Goal: Information Seeking & Learning: Learn about a topic

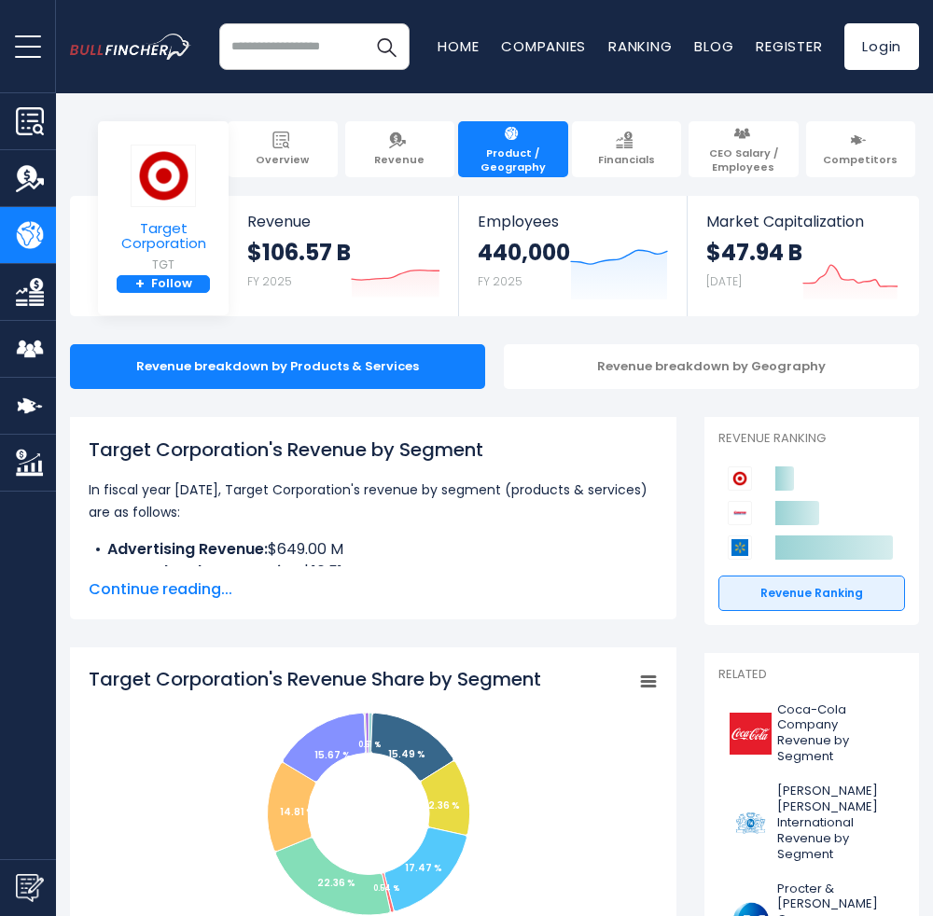
click at [172, 192] on img at bounding box center [163, 176] width 65 height 63
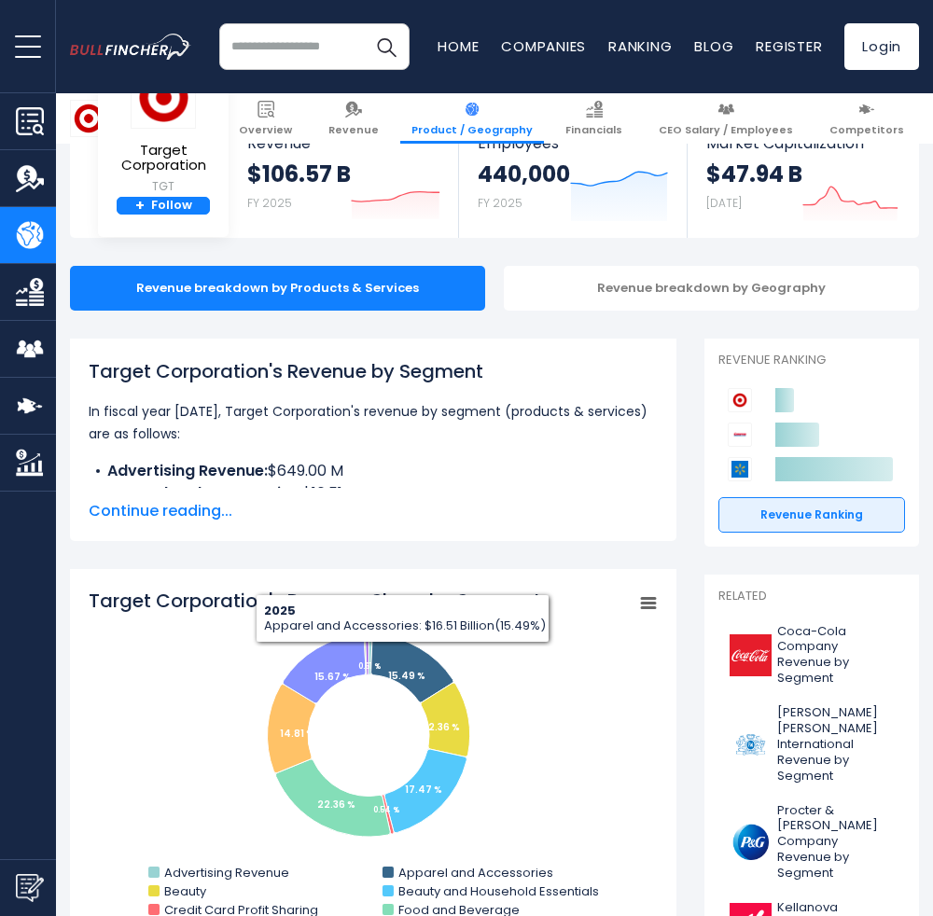
scroll to position [248, 0]
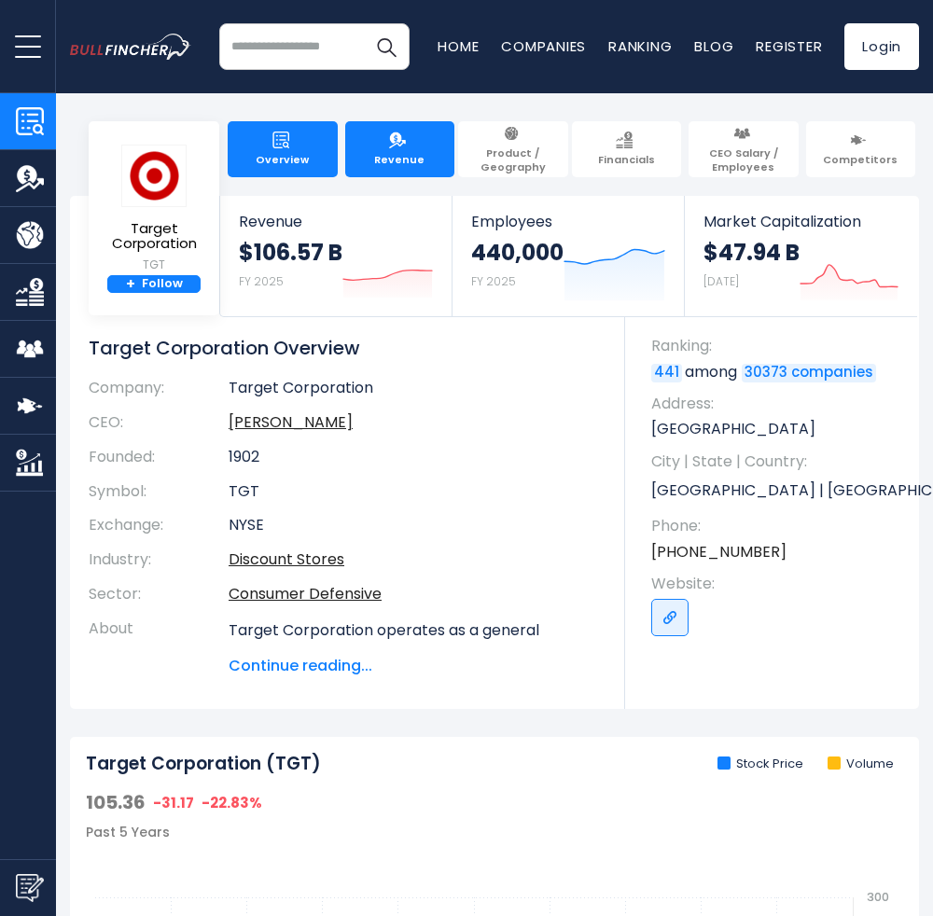
click at [437, 145] on link "Revenue" at bounding box center [400, 149] width 110 height 56
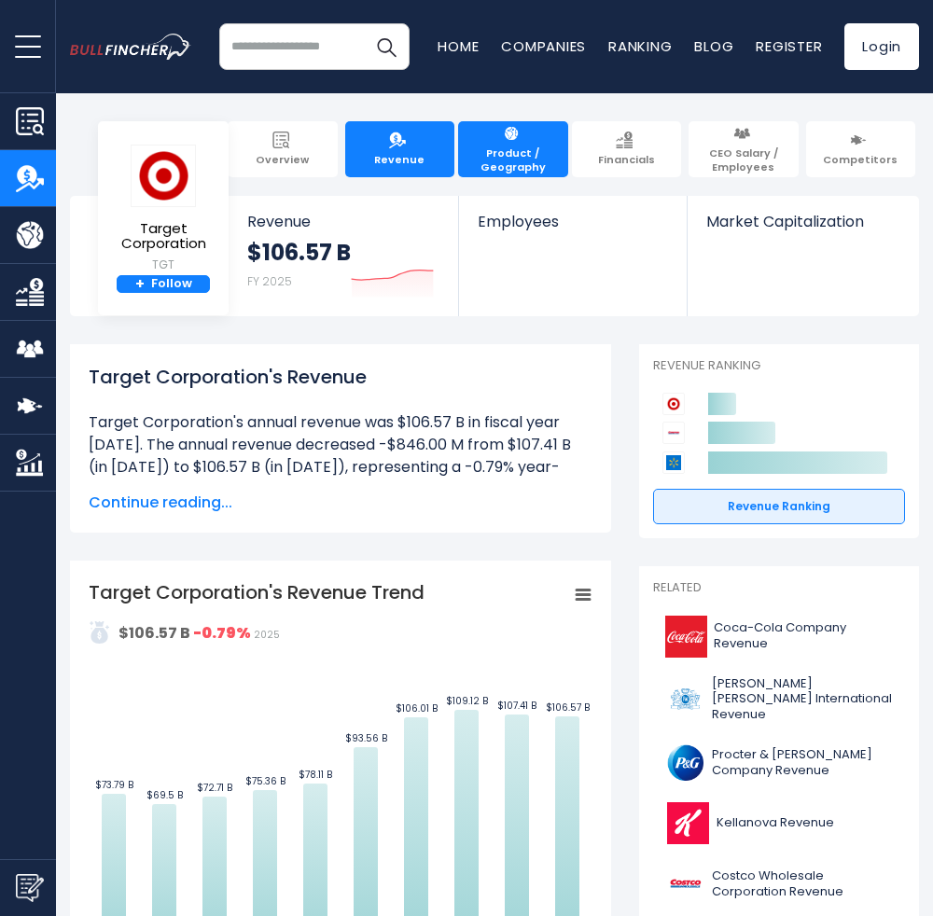
click at [530, 146] on span "Product / Geography" at bounding box center [512, 159] width 91 height 27
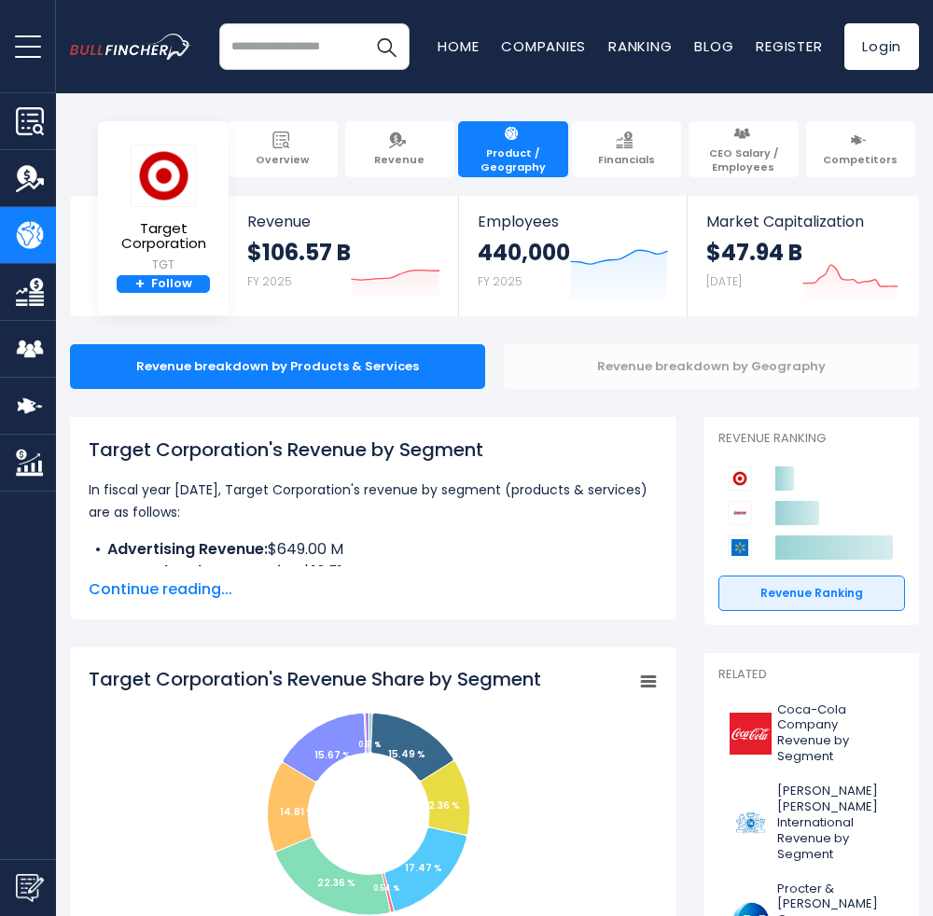
click at [672, 382] on div "Revenue breakdown by Geography" at bounding box center [711, 366] width 415 height 45
click at [702, 357] on div "Revenue breakdown by Geography" at bounding box center [711, 366] width 415 height 45
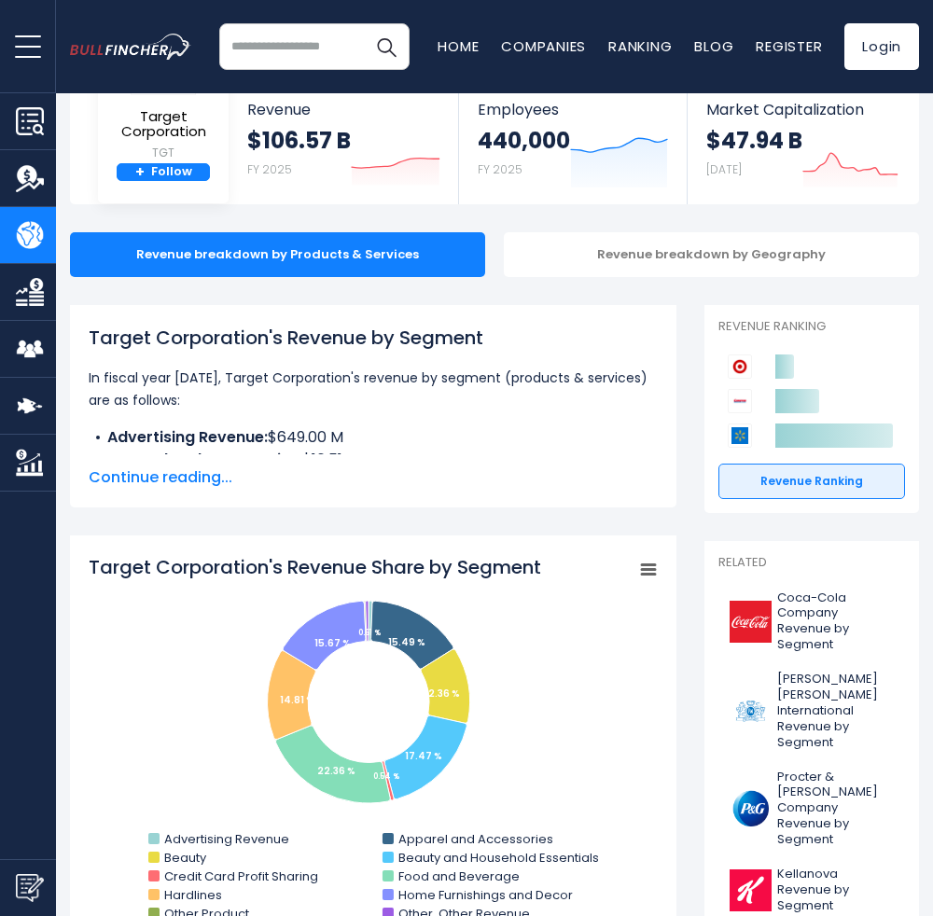
scroll to position [124, 0]
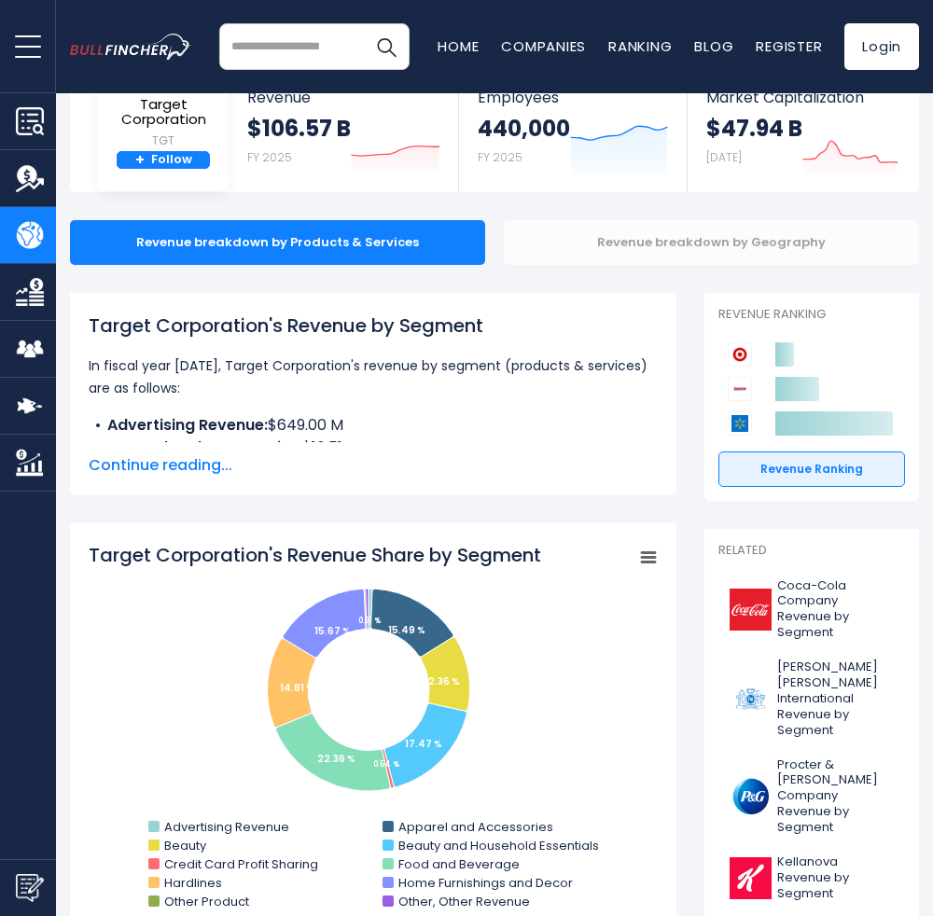
click at [664, 227] on div "Revenue breakdown by Geography" at bounding box center [711, 242] width 415 height 45
click at [669, 242] on div "Revenue breakdown by Geography" at bounding box center [711, 242] width 415 height 45
click at [605, 236] on div "Revenue breakdown by Geography" at bounding box center [711, 242] width 415 height 45
